Goal: Task Accomplishment & Management: Manage account settings

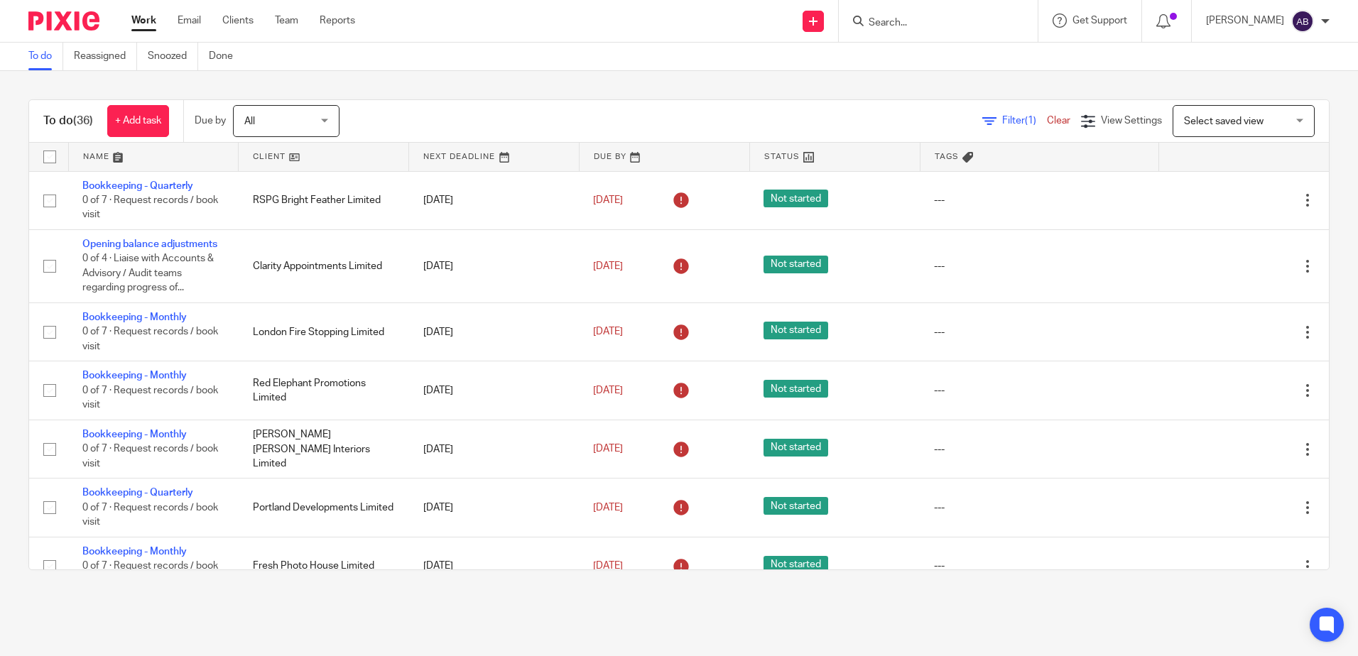
click at [298, 159] on link at bounding box center [324, 157] width 170 height 28
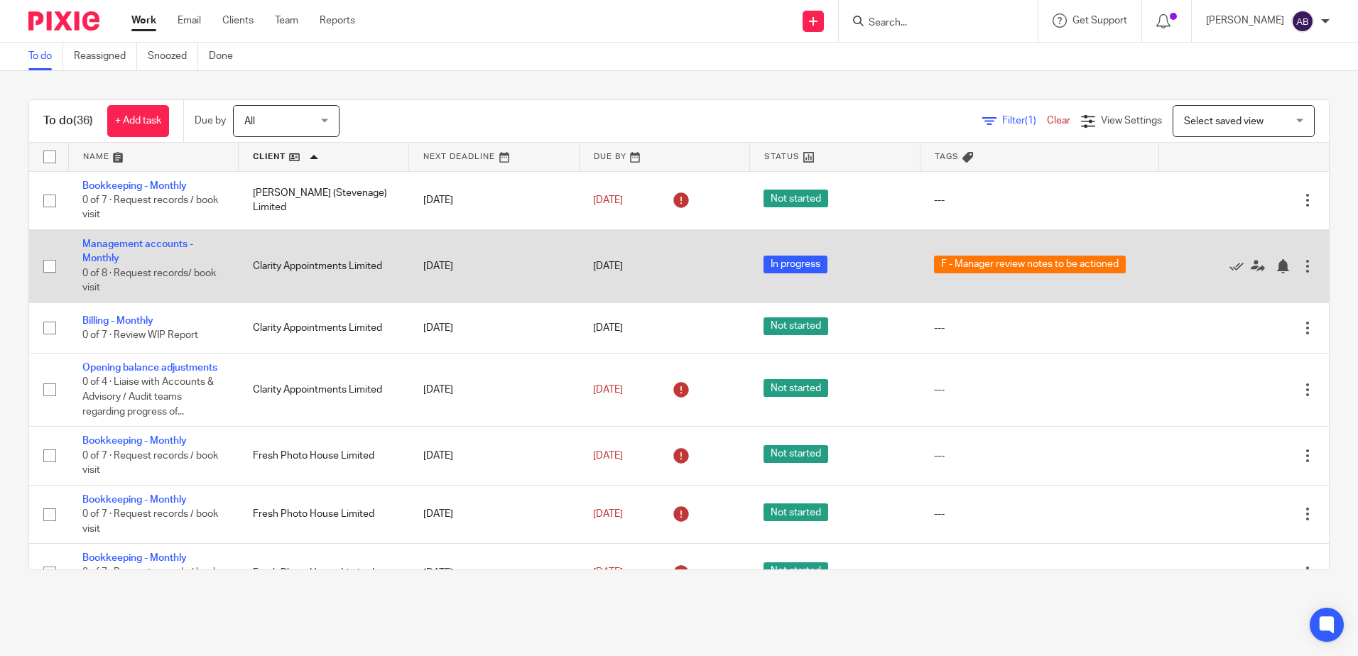
click at [81, 257] on td "Management accounts - Monthly 0 of 8 · Request records/ book visit" at bounding box center [153, 265] width 170 height 73
click at [92, 258] on link "Management accounts - Monthly" at bounding box center [137, 251] width 111 height 24
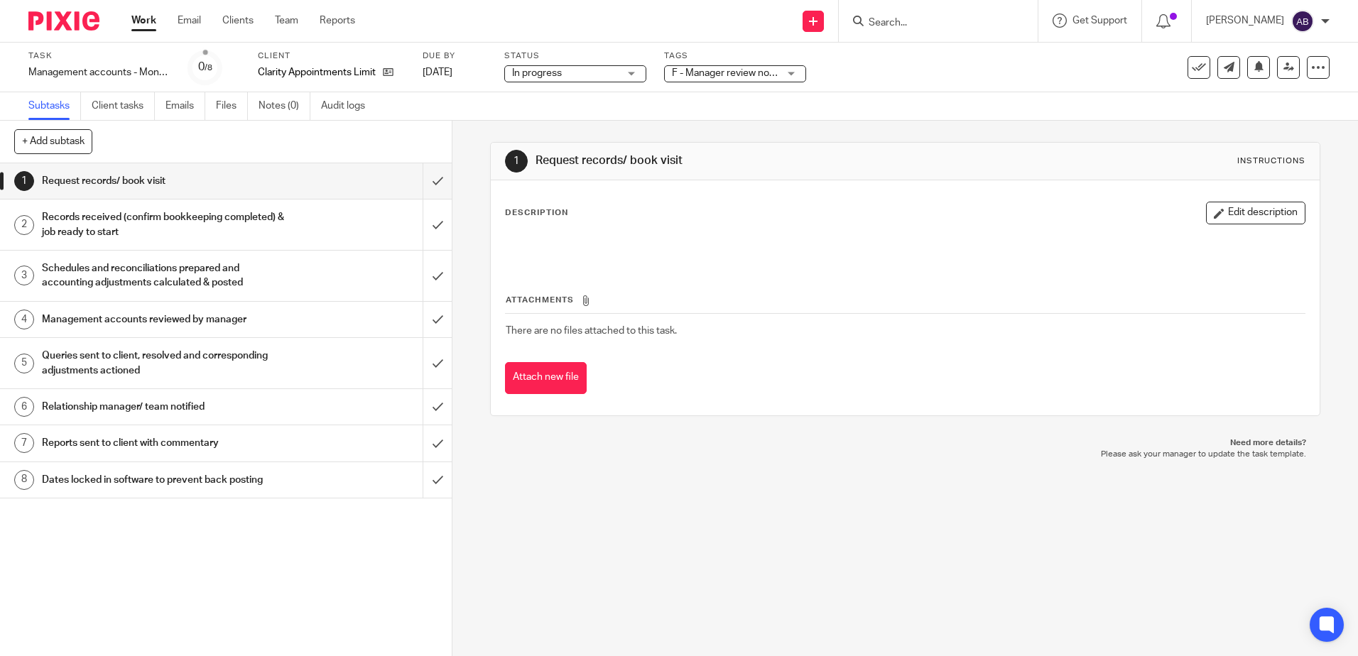
click at [260, 324] on h1 "Management accounts reviewed by manager" at bounding box center [164, 319] width 244 height 21
